Goal: Information Seeking & Learning: Learn about a topic

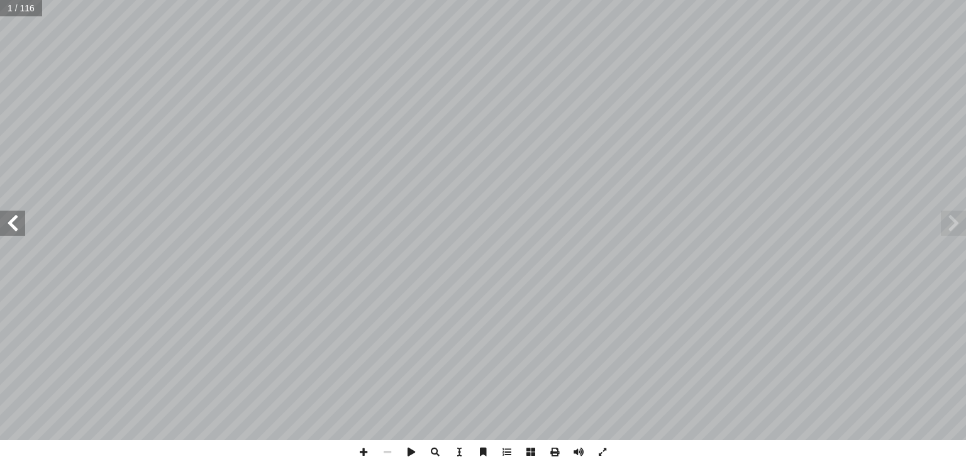
click at [13, 9] on input "text" at bounding box center [20, 8] width 41 height 16
type input "**"
click at [19, 226] on span at bounding box center [12, 223] width 25 height 25
click at [581, 453] on span at bounding box center [579, 452] width 24 height 24
click at [10, 235] on span at bounding box center [12, 223] width 25 height 25
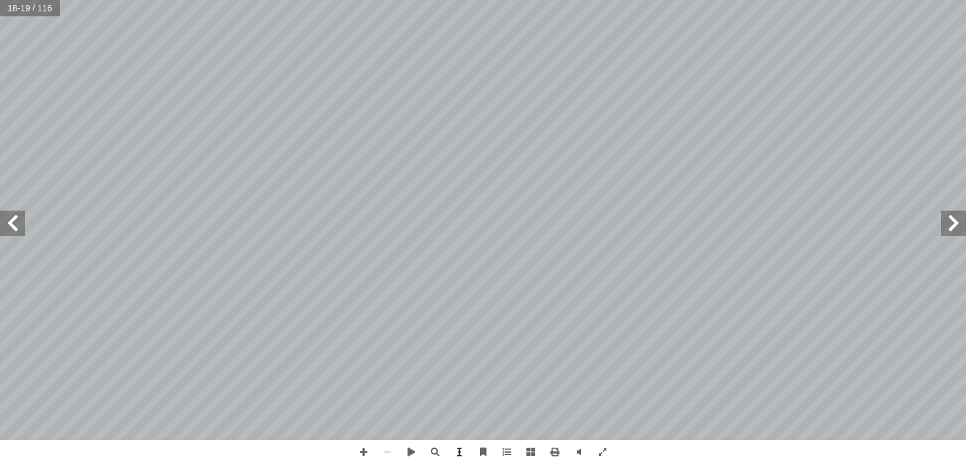
click at [952, 231] on span at bounding box center [953, 223] width 25 height 25
click at [361, 451] on span at bounding box center [363, 452] width 24 height 24
click at [20, 227] on span at bounding box center [12, 223] width 25 height 25
click at [18, 222] on span at bounding box center [12, 223] width 25 height 25
click at [948, 226] on span at bounding box center [953, 223] width 25 height 25
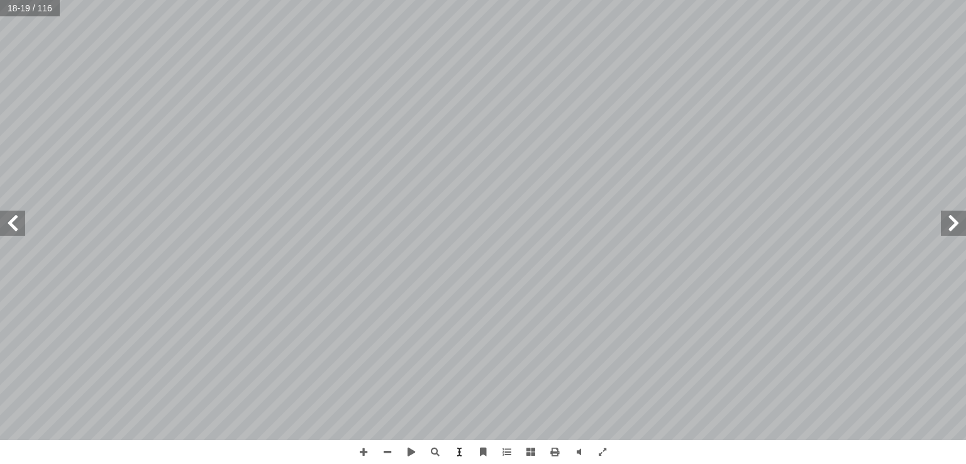
click at [10, 222] on span at bounding box center [12, 223] width 25 height 25
click at [956, 230] on span at bounding box center [953, 223] width 25 height 25
